Goal: Task Accomplishment & Management: Complete application form

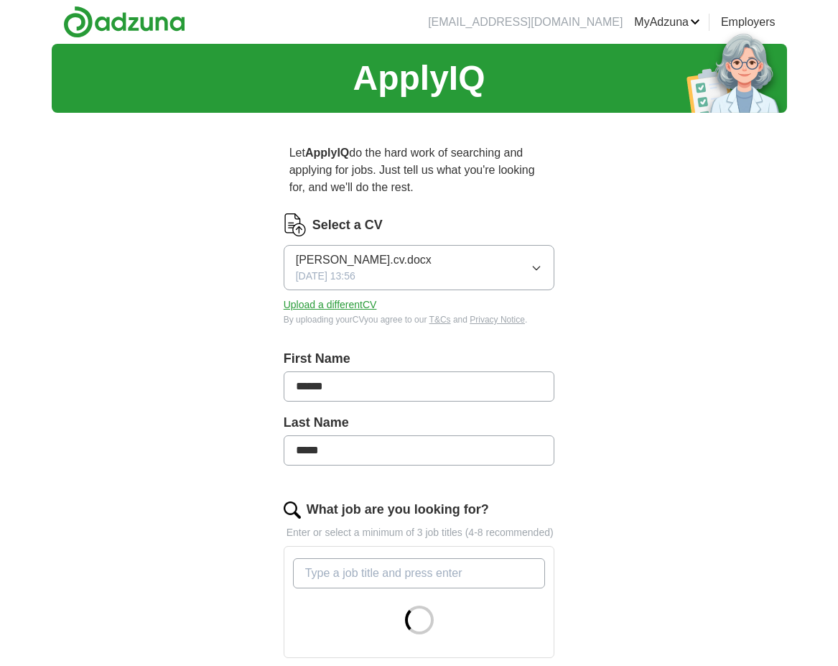
click at [335, 310] on button "Upload a different CV" at bounding box center [330, 304] width 93 height 15
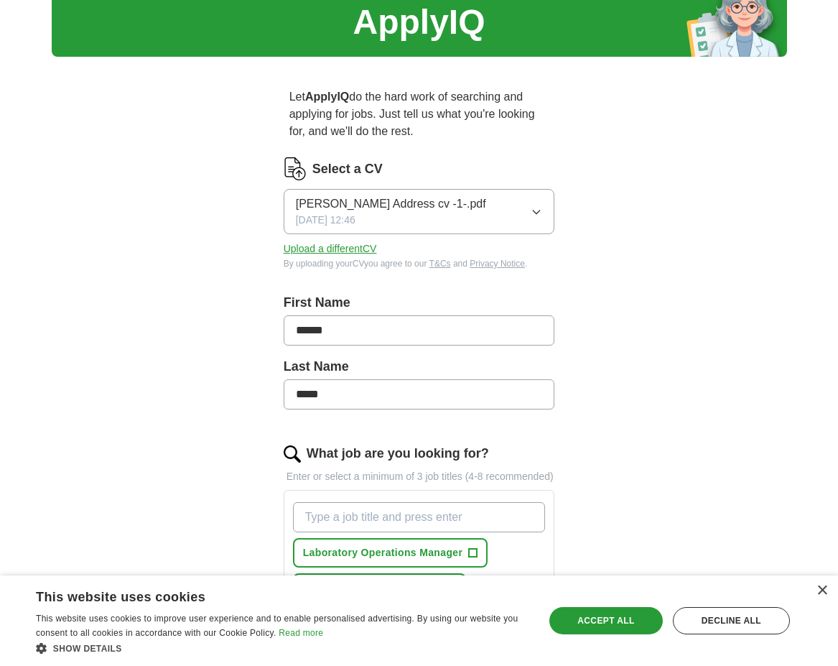
scroll to position [215, 0]
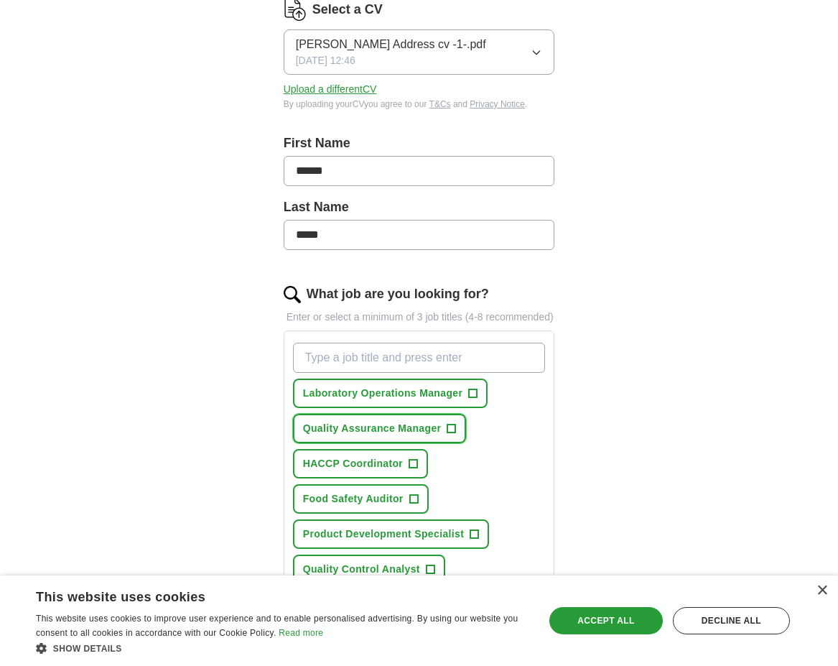
click at [372, 429] on span "Quality Assurance Manager" at bounding box center [372, 428] width 139 height 15
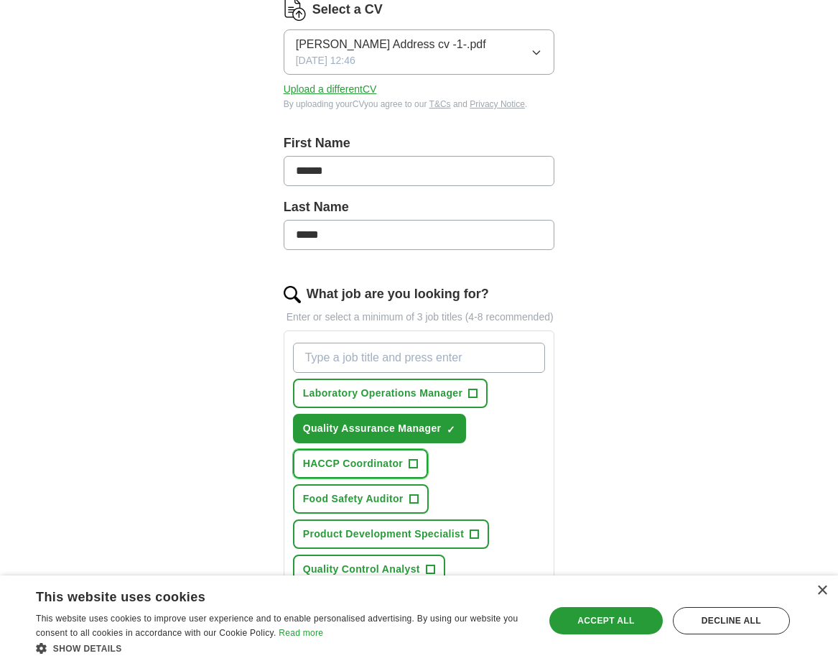
click at [383, 468] on span "HACCP Coordinator" at bounding box center [353, 463] width 100 height 15
click at [391, 500] on span "Food Safety Auditor" at bounding box center [353, 498] width 101 height 15
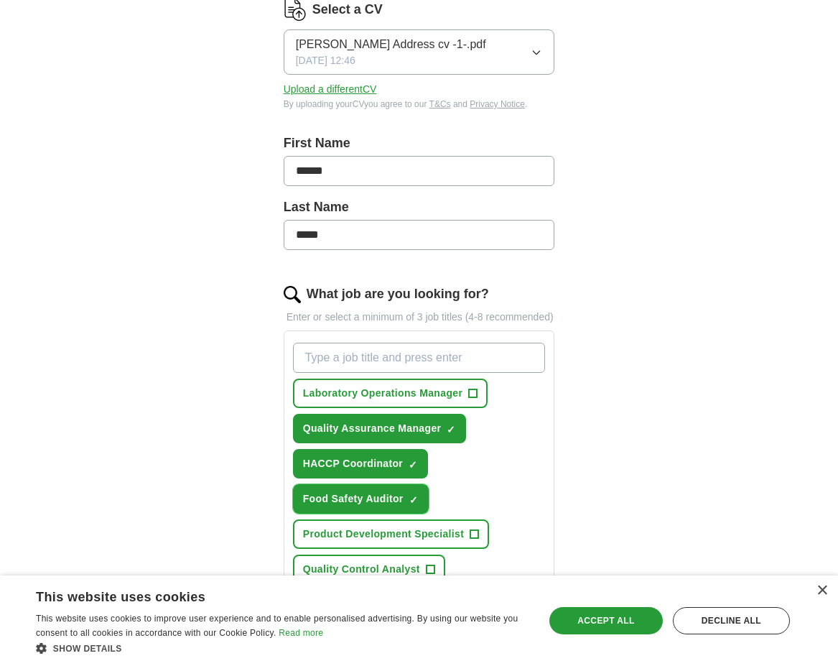
scroll to position [287, 0]
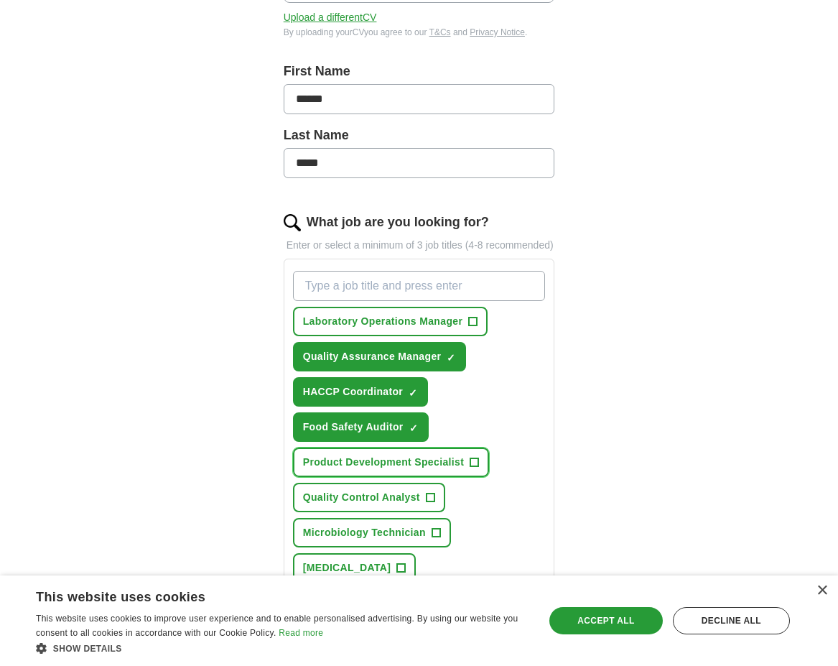
click at [394, 465] on span "Product Development Specialist" at bounding box center [383, 462] width 161 height 15
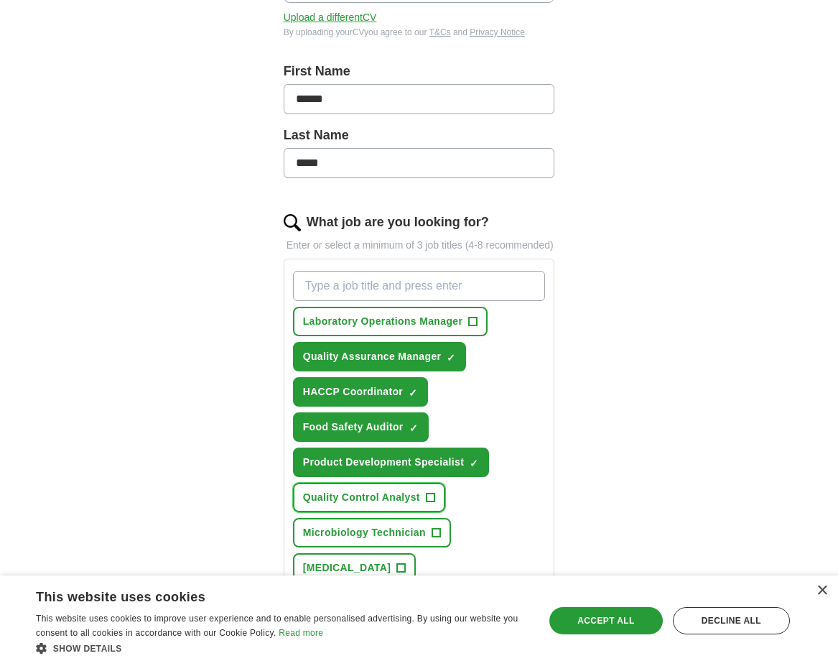
click at [398, 501] on span "Quality Control Analyst" at bounding box center [361, 497] width 117 height 15
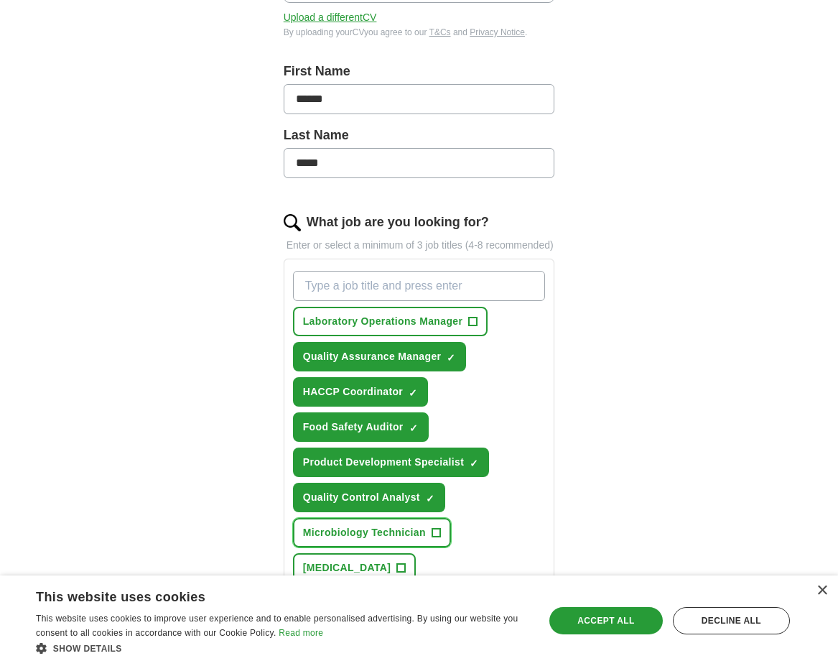
click at [402, 534] on span "Microbiology Technician" at bounding box center [364, 532] width 123 height 15
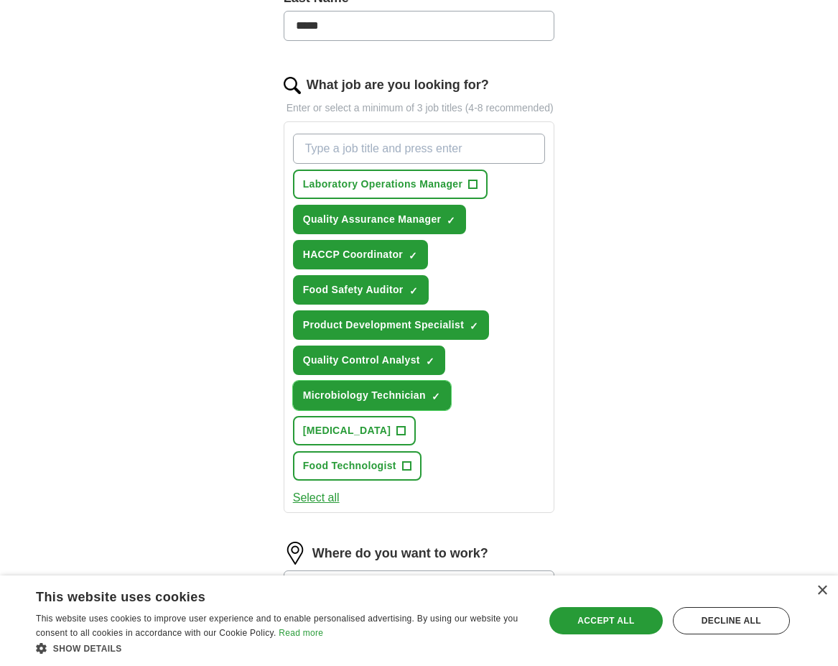
scroll to position [431, 0]
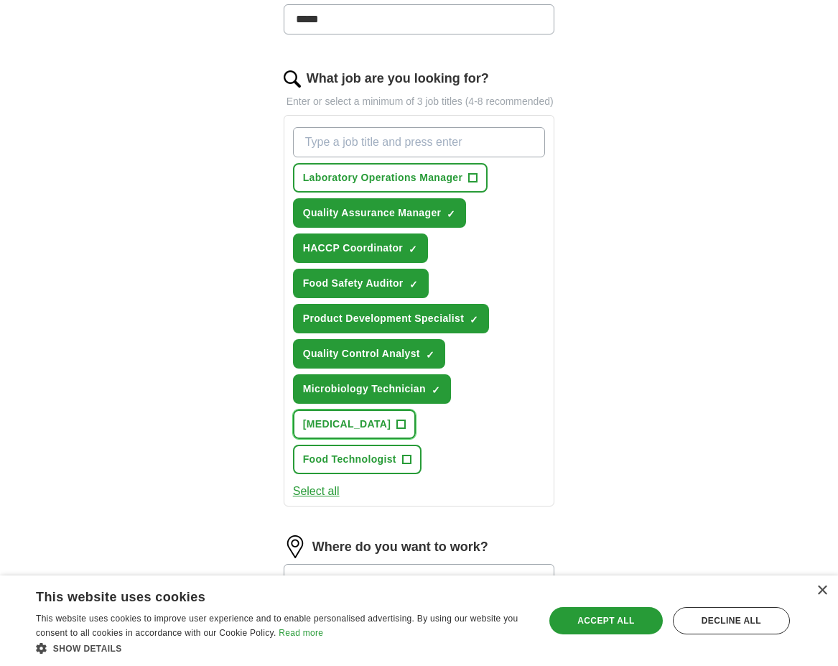
click at [386, 425] on span "[MEDICAL_DATA]" at bounding box center [347, 424] width 88 height 15
click at [398, 462] on button "Food Technologist +" at bounding box center [357, 459] width 129 height 29
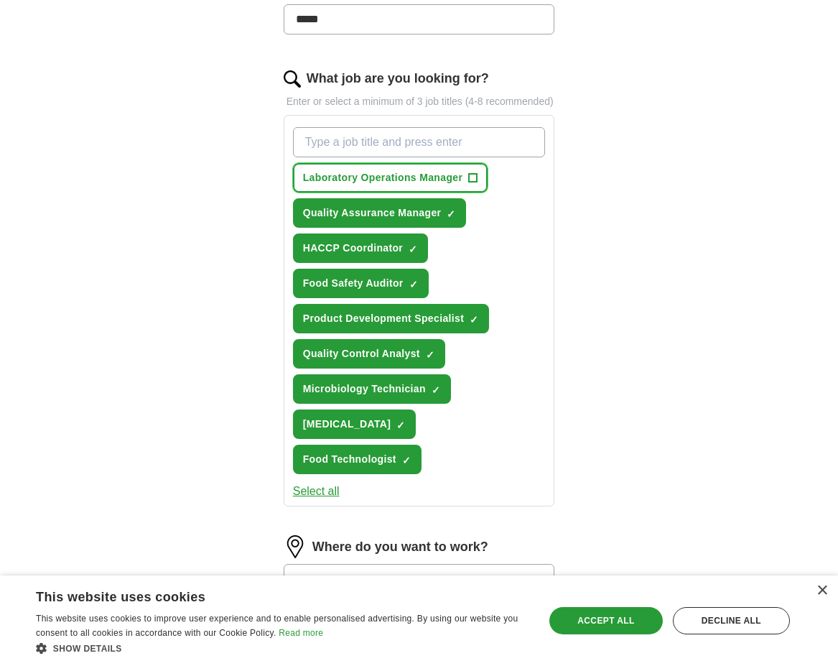
click at [430, 180] on span "Laboratory Operations Manager" at bounding box center [383, 177] width 160 height 15
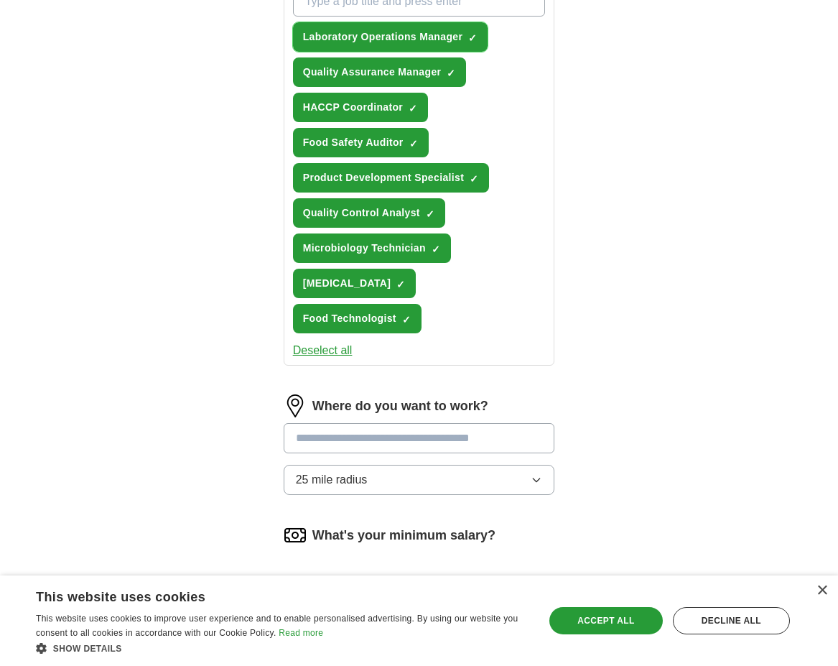
scroll to position [574, 0]
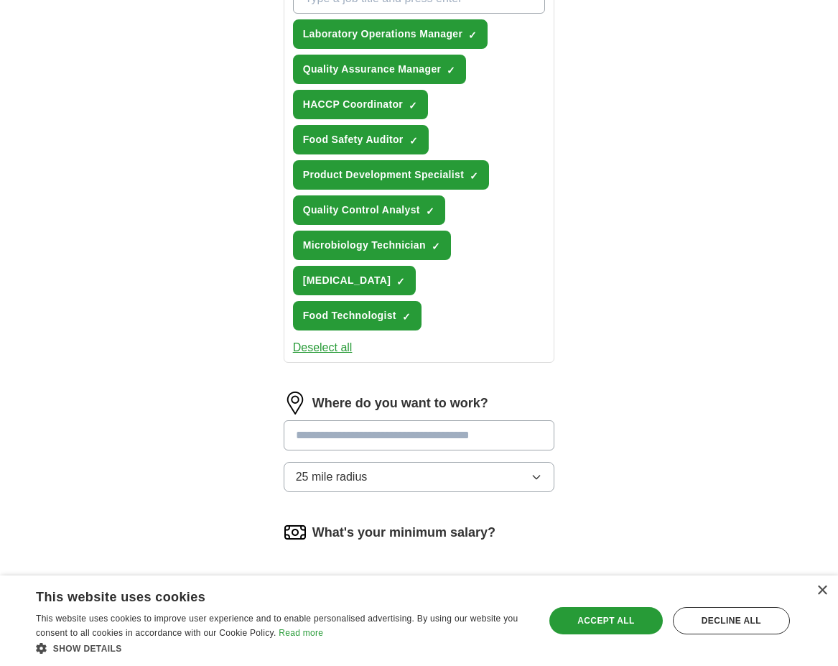
click at [331, 438] on input at bounding box center [419, 435] width 271 height 30
click at [593, 619] on div "Accept all" at bounding box center [605, 620] width 113 height 27
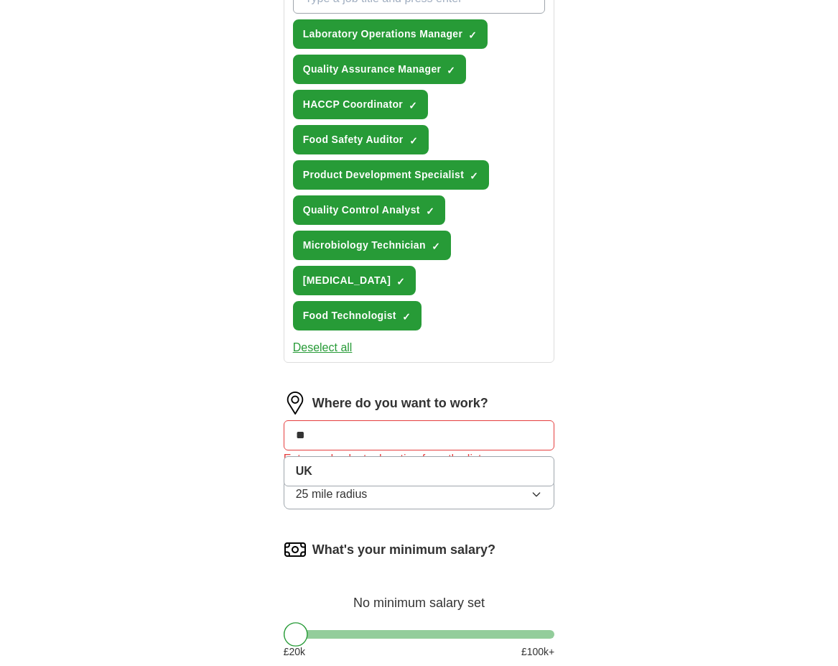
drag, startPoint x: 315, startPoint y: 434, endPoint x: 272, endPoint y: 437, distance: 42.5
click at [272, 437] on div "Let ApplyIQ do the hard work of searching and applying for jobs. Just tell us w…" at bounding box center [420, 156] width 368 height 1213
click at [536, 497] on icon "button" at bounding box center [536, 493] width 11 height 11
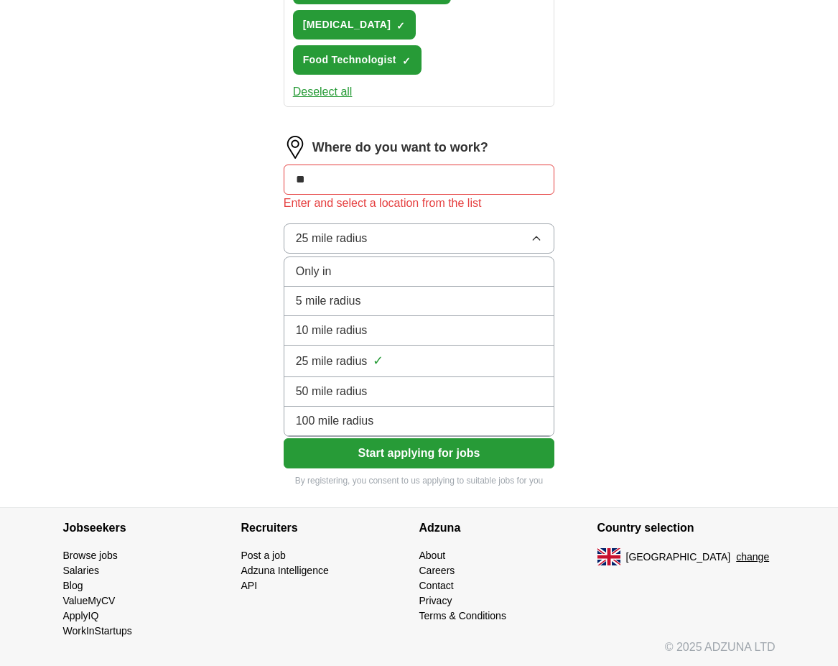
scroll to position [832, 0]
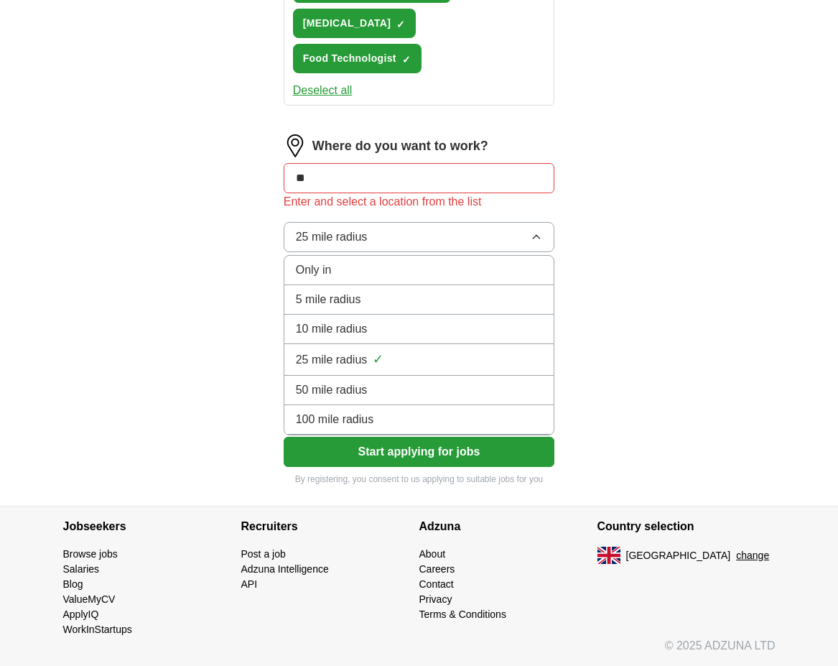
click at [351, 422] on span "100 mile radius" at bounding box center [335, 419] width 78 height 17
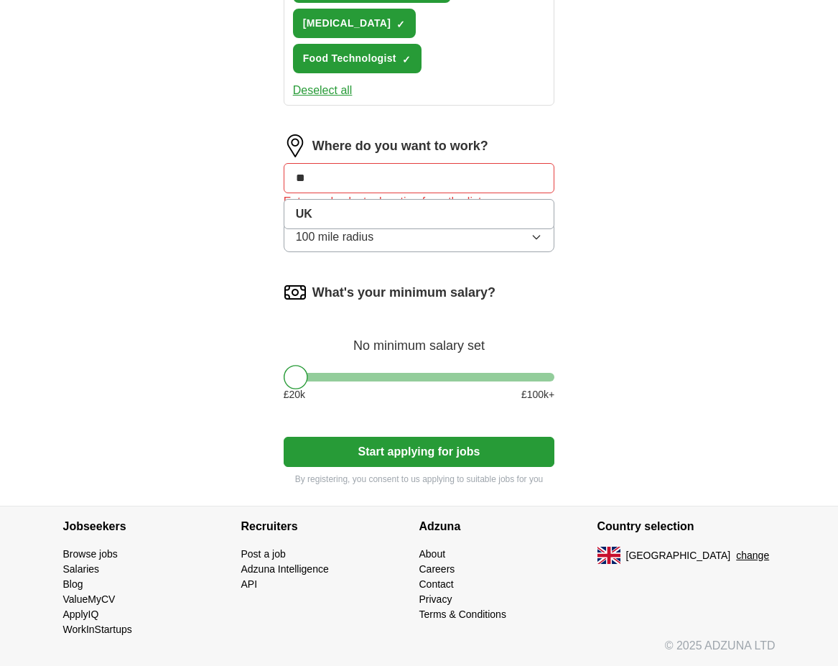
drag, startPoint x: 312, startPoint y: 180, endPoint x: 281, endPoint y: 187, distance: 32.4
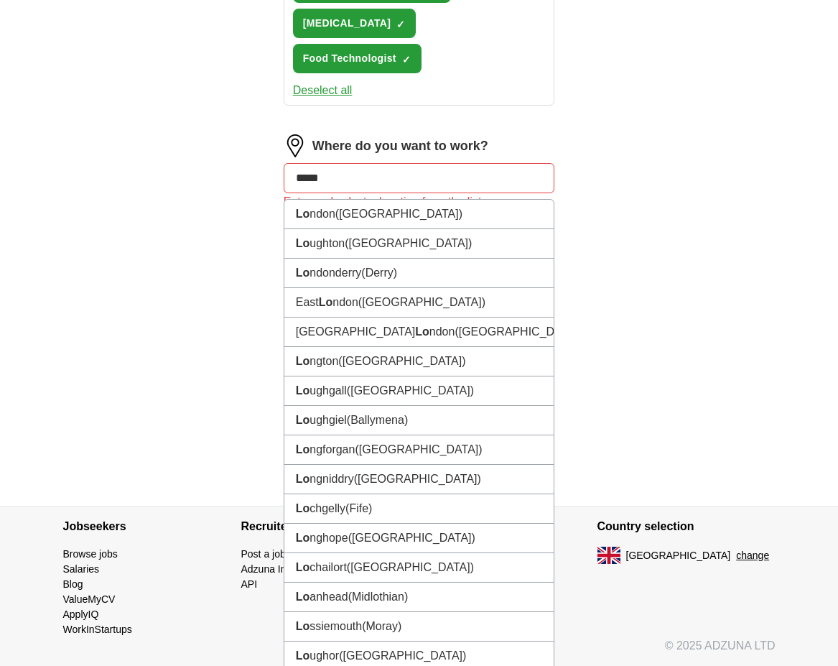
type input "******"
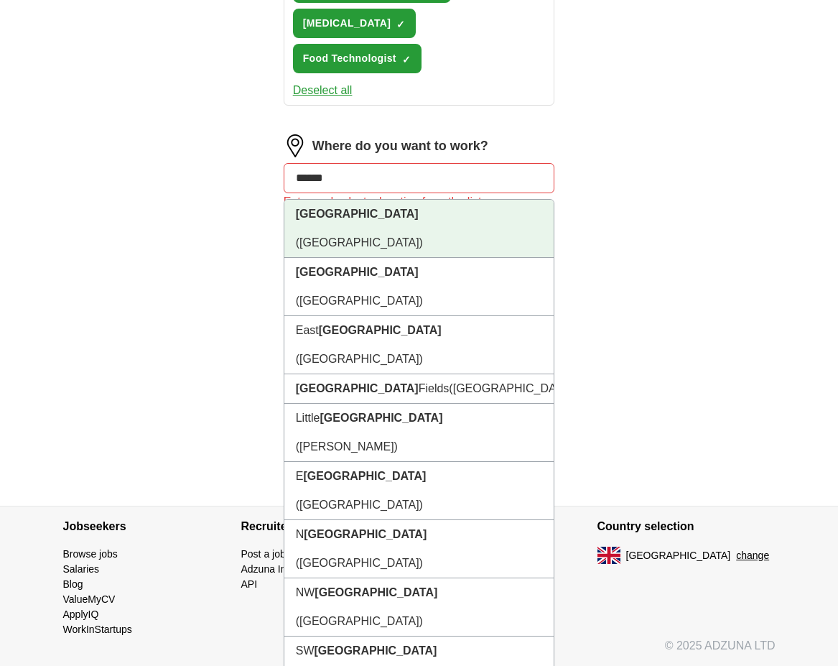
click at [355, 236] on span "([GEOGRAPHIC_DATA])" at bounding box center [359, 242] width 127 height 12
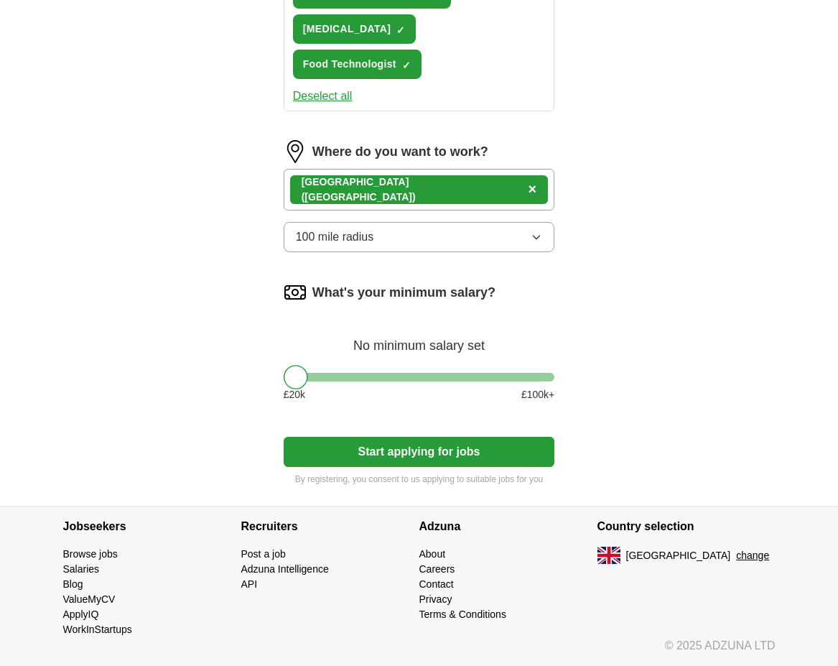
click at [457, 453] on button "Start applying for jobs" at bounding box center [419, 452] width 271 height 30
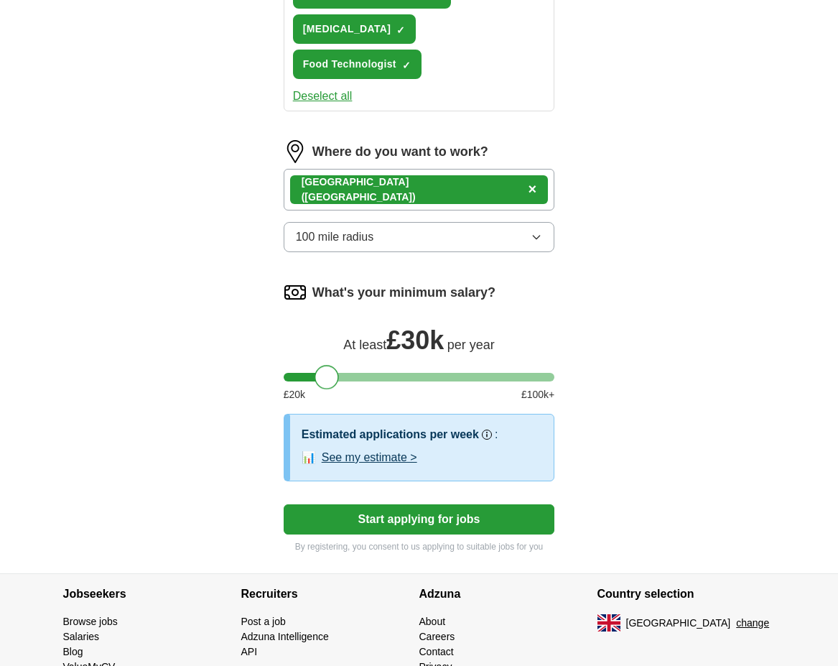
drag, startPoint x: 294, startPoint y: 376, endPoint x: 324, endPoint y: 378, distance: 30.2
click at [324, 378] on div at bounding box center [327, 377] width 24 height 24
click at [427, 517] on button "Start applying for jobs" at bounding box center [419, 519] width 271 height 30
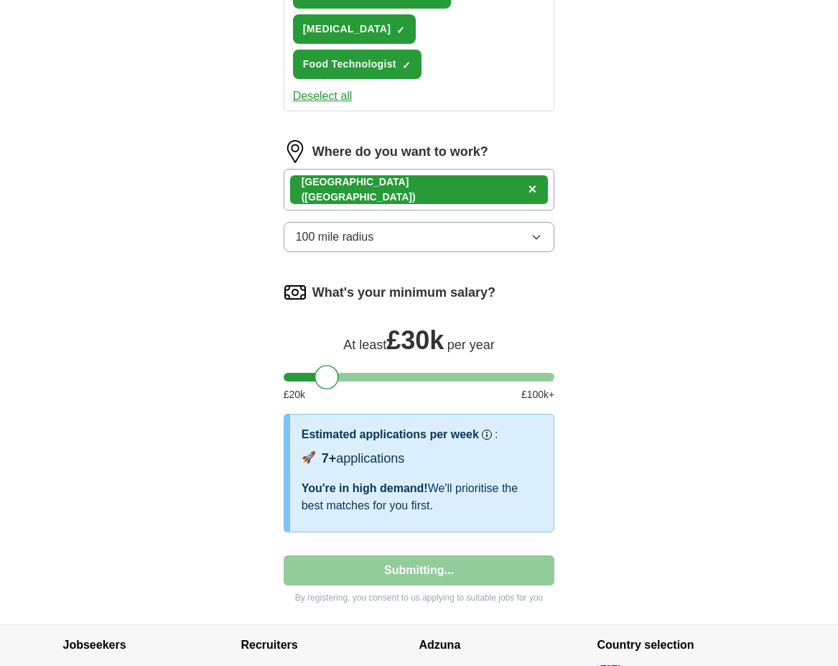
select select "**"
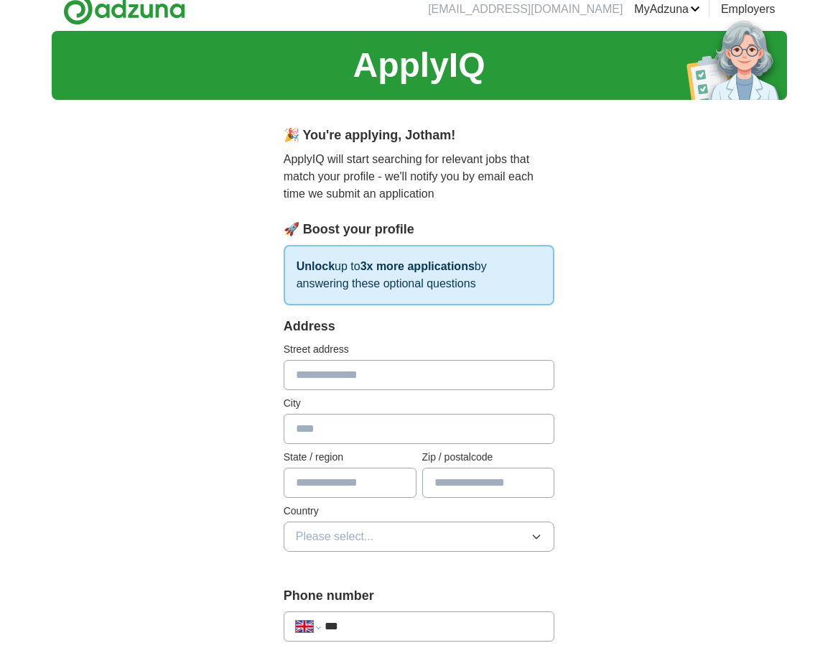
scroll to position [0, 0]
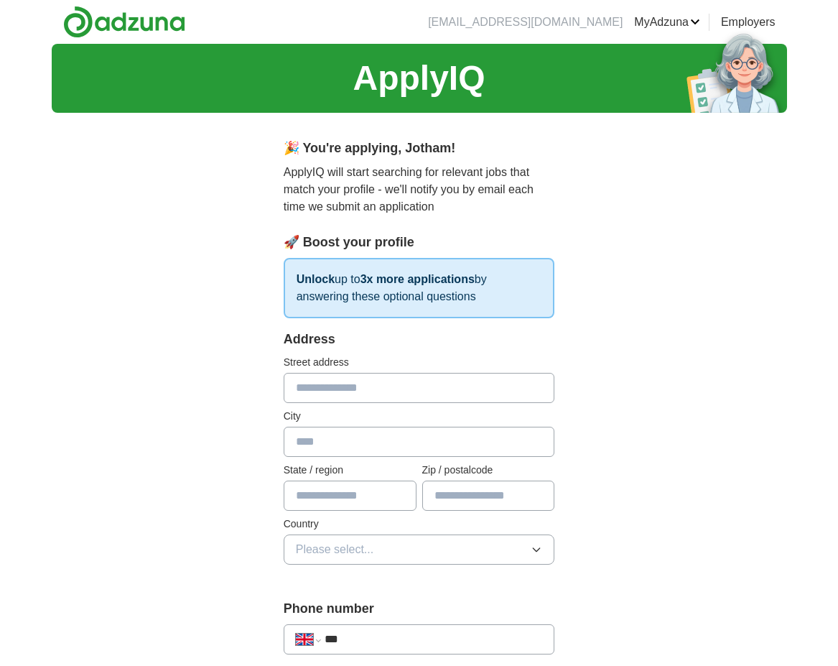
click at [340, 388] on input "text" at bounding box center [419, 388] width 271 height 30
type input "**********"
type input "****"
select select "**"
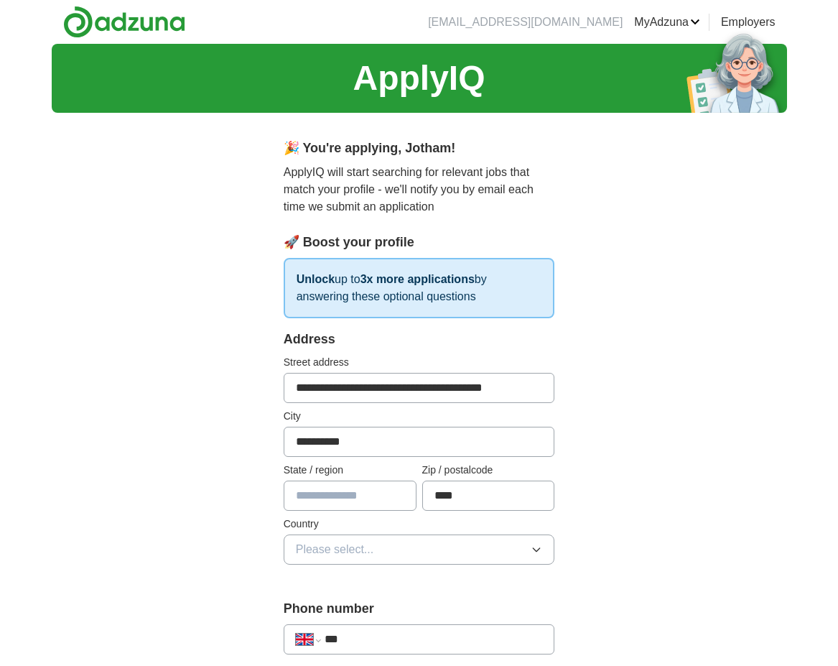
type input "***"
click at [367, 502] on input "text" at bounding box center [350, 495] width 133 height 30
click at [324, 498] on input "text" at bounding box center [350, 495] width 133 height 30
type input "**********"
click at [533, 549] on icon "button" at bounding box center [536, 549] width 11 height 11
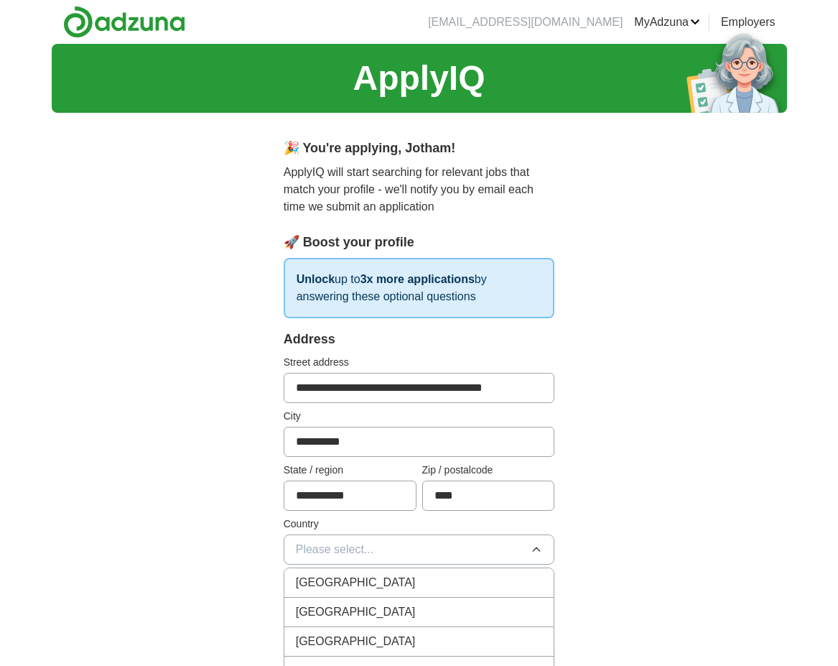
click at [377, 583] on span "[GEOGRAPHIC_DATA]" at bounding box center [356, 582] width 120 height 17
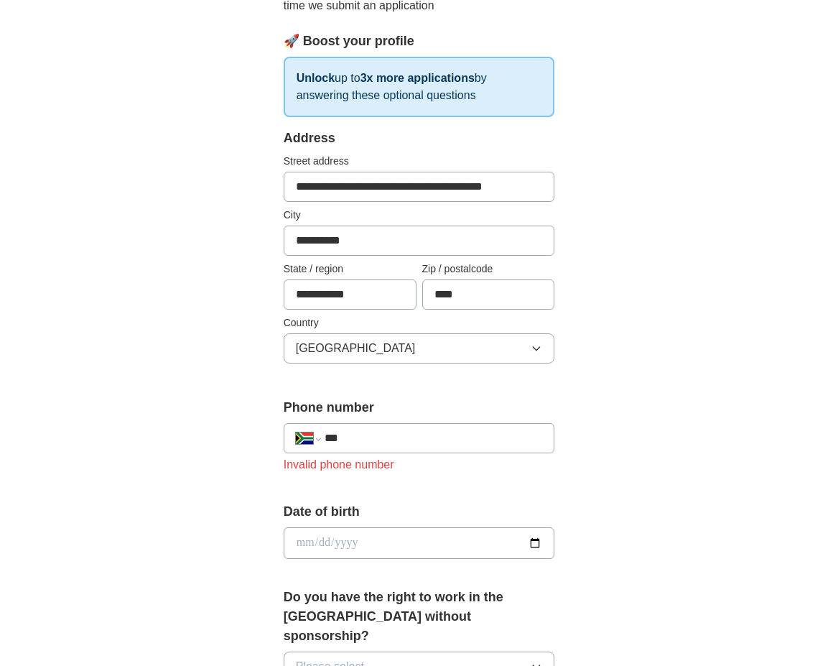
scroll to position [215, 0]
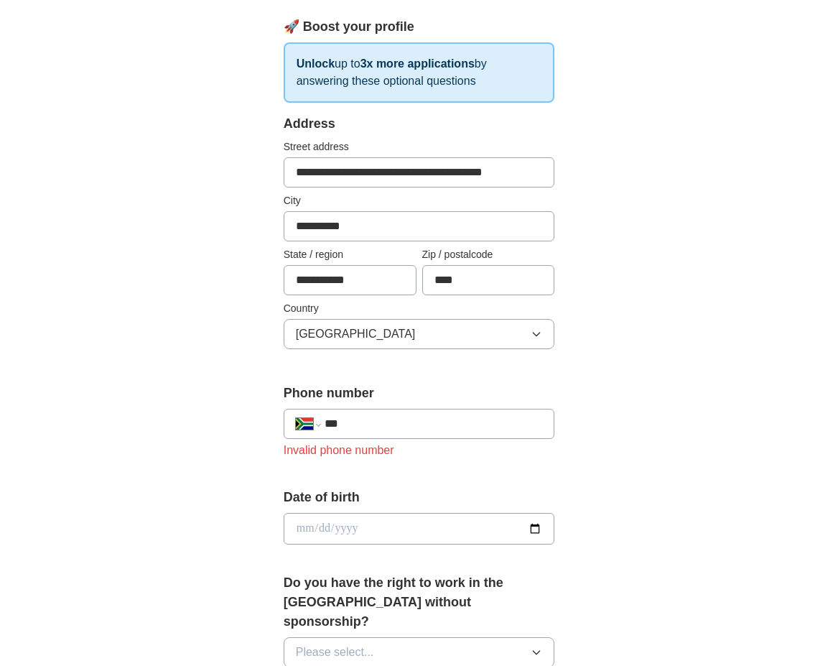
click at [358, 424] on input "***" at bounding box center [434, 423] width 218 height 17
type input "**********"
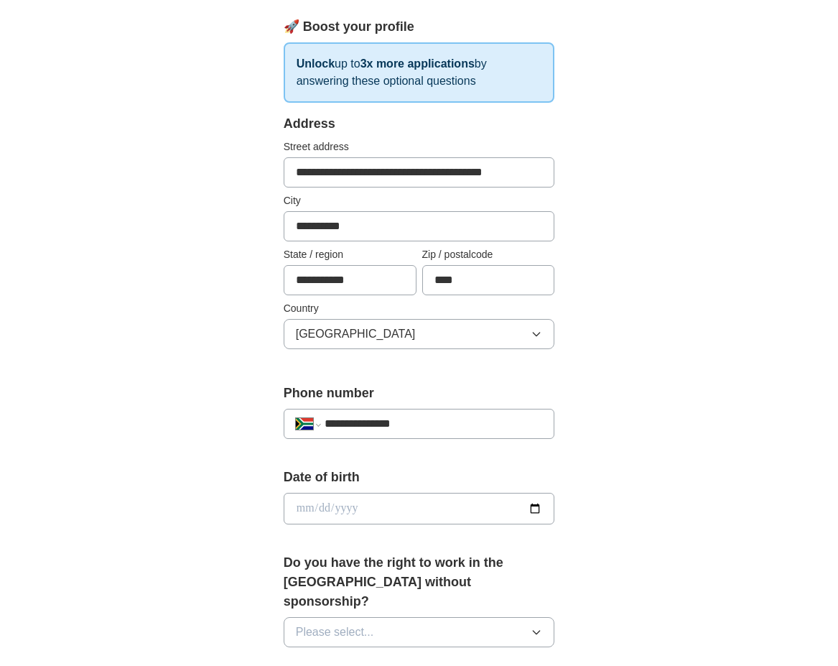
click at [329, 511] on input "date" at bounding box center [419, 509] width 271 height 32
click at [341, 507] on input "date" at bounding box center [419, 509] width 271 height 32
click at [338, 507] on input "date" at bounding box center [419, 509] width 271 height 32
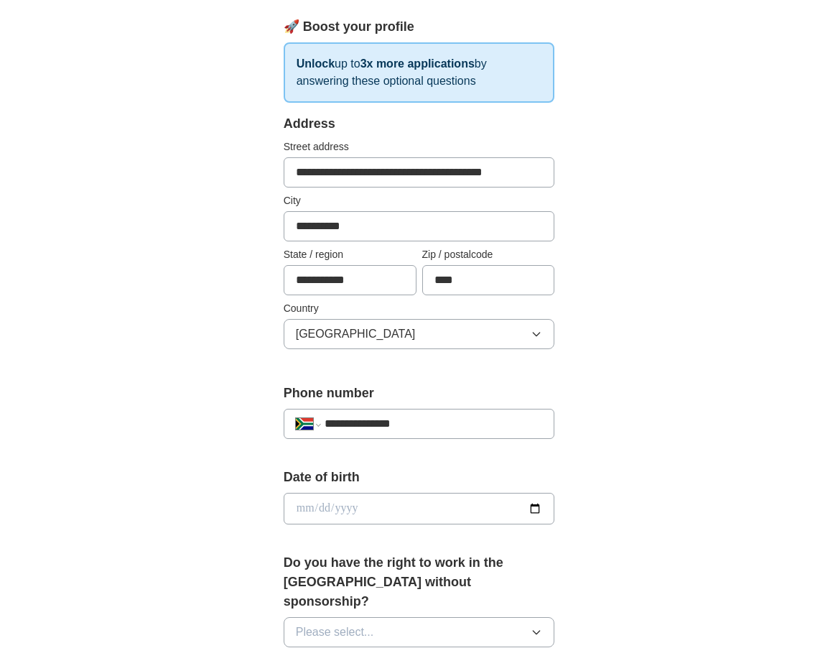
click at [349, 506] on input "date" at bounding box center [419, 509] width 271 height 32
click at [358, 507] on input "date" at bounding box center [419, 509] width 271 height 32
click at [304, 505] on input "date" at bounding box center [419, 509] width 271 height 32
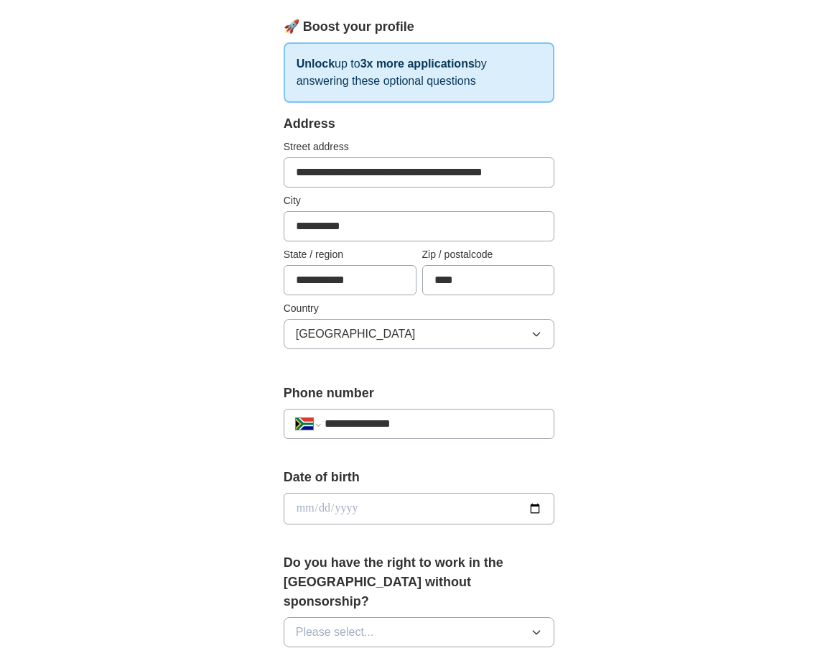
click at [304, 505] on input "date" at bounding box center [419, 509] width 271 height 32
type input "**********"
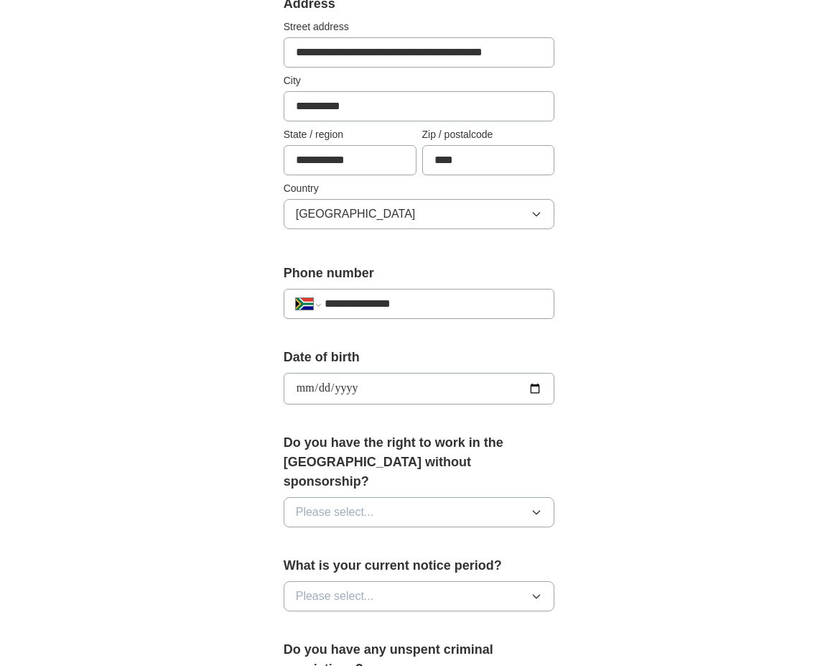
scroll to position [359, 0]
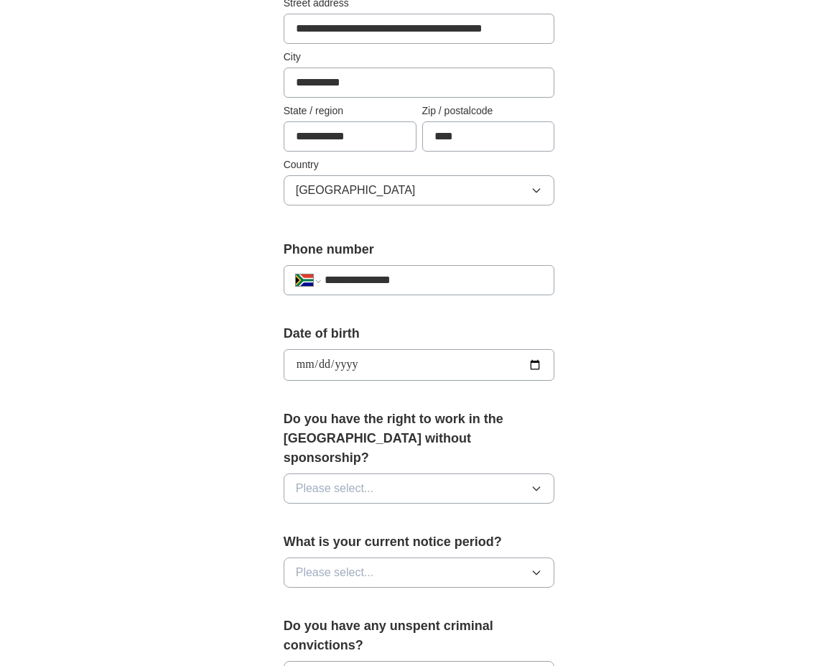
click at [536, 483] on icon "button" at bounding box center [536, 488] width 11 height 11
click at [305, 542] on span "No" at bounding box center [303, 550] width 14 height 17
click at [534, 567] on icon "button" at bounding box center [536, 572] width 11 height 11
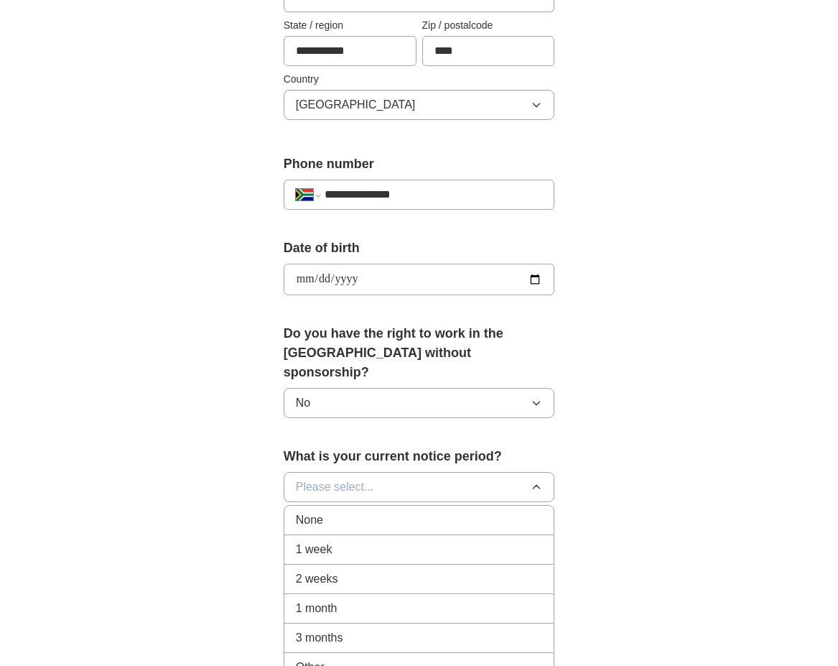
scroll to position [574, 0]
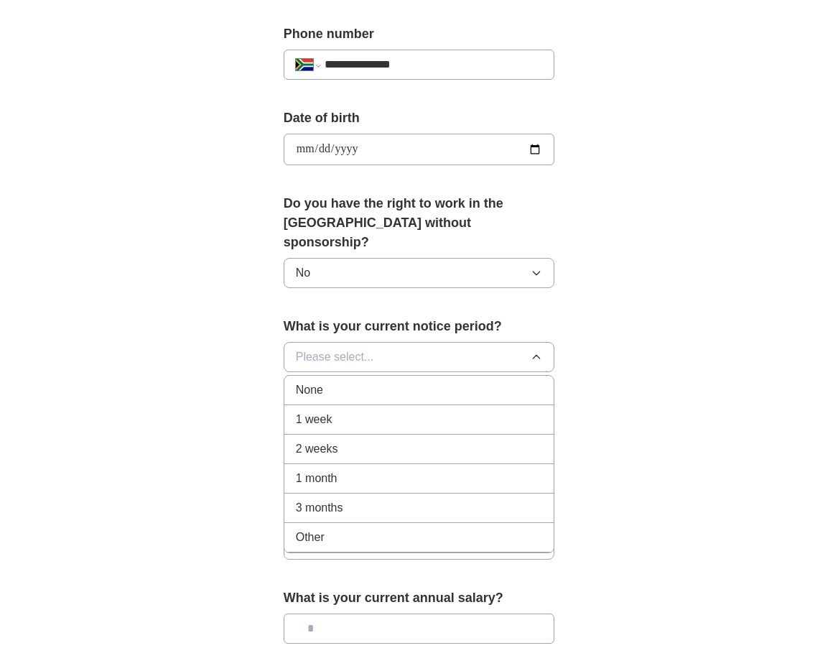
click at [343, 470] on div "1 month" at bounding box center [419, 478] width 247 height 17
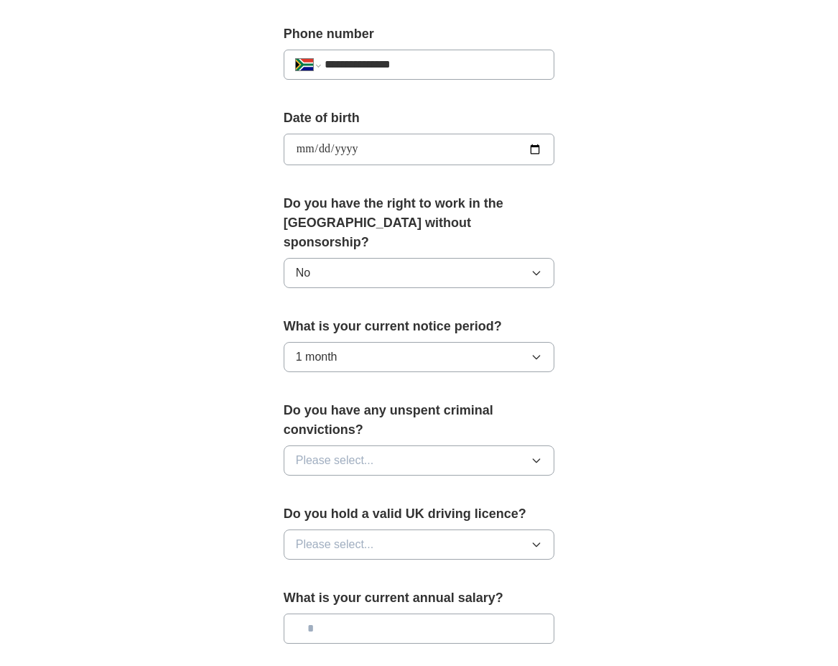
click at [539, 455] on icon "button" at bounding box center [536, 460] width 11 height 11
click at [381, 514] on div "No" at bounding box center [419, 522] width 247 height 17
click at [537, 539] on icon "button" at bounding box center [536, 544] width 11 height 11
click at [373, 569] on div "Yes" at bounding box center [419, 577] width 247 height 17
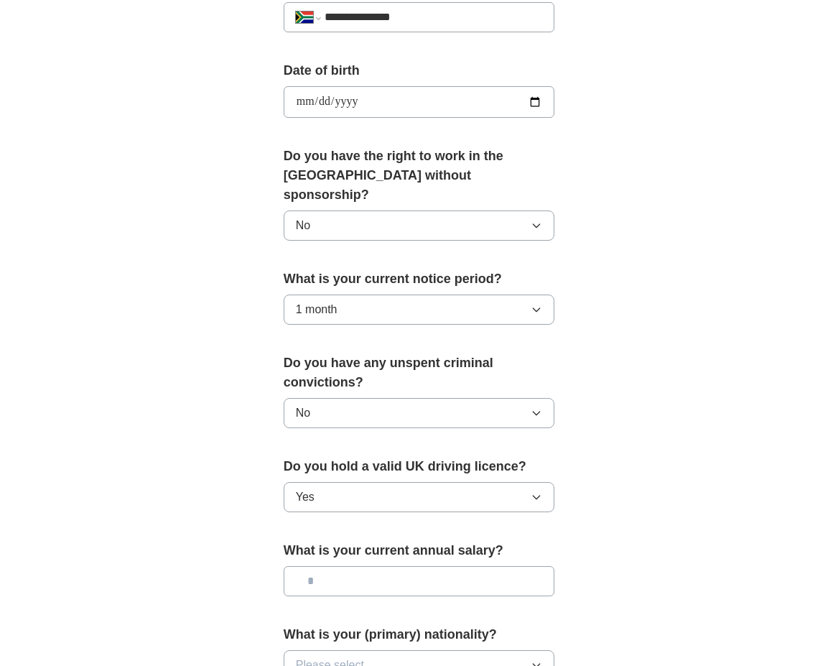
scroll to position [646, 0]
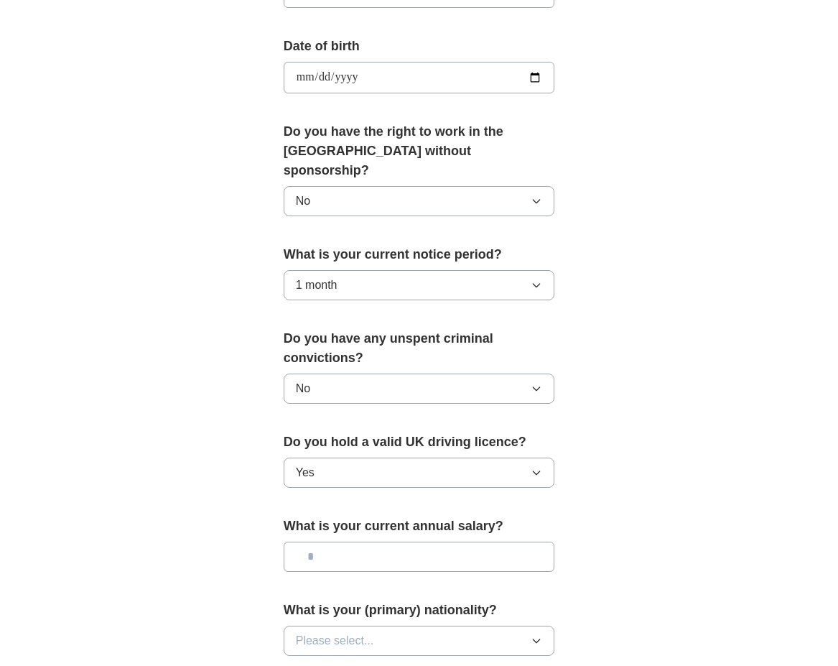
click at [326, 541] on input "text" at bounding box center [419, 556] width 271 height 30
type input "*******"
click at [416, 625] on button "Please select..." at bounding box center [419, 640] width 271 height 30
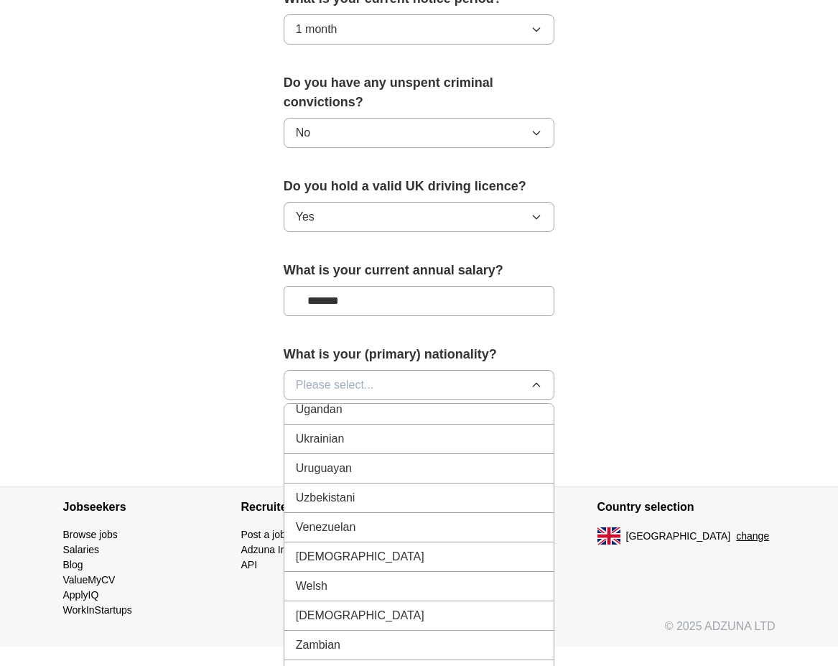
scroll to position [907, 0]
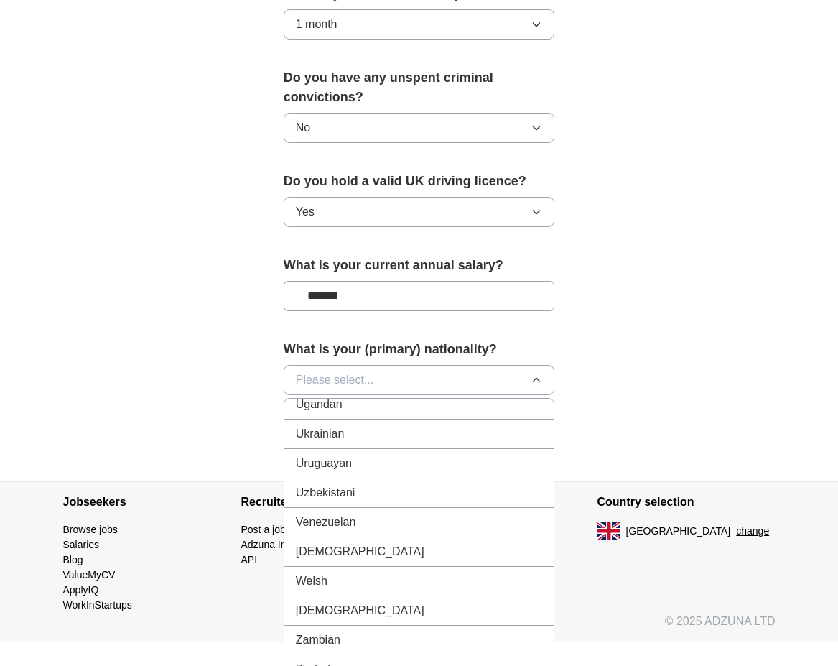
click at [388, 661] on div "Zimbabwean" at bounding box center [419, 669] width 247 height 17
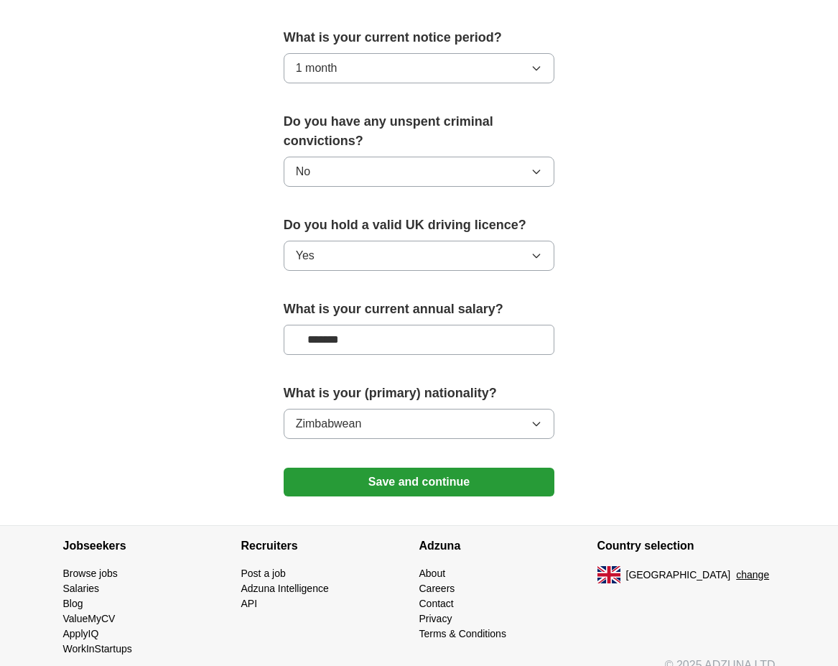
click at [484, 467] on button "Save and continue" at bounding box center [419, 481] width 271 height 29
